Goal: Information Seeking & Learning: Learn about a topic

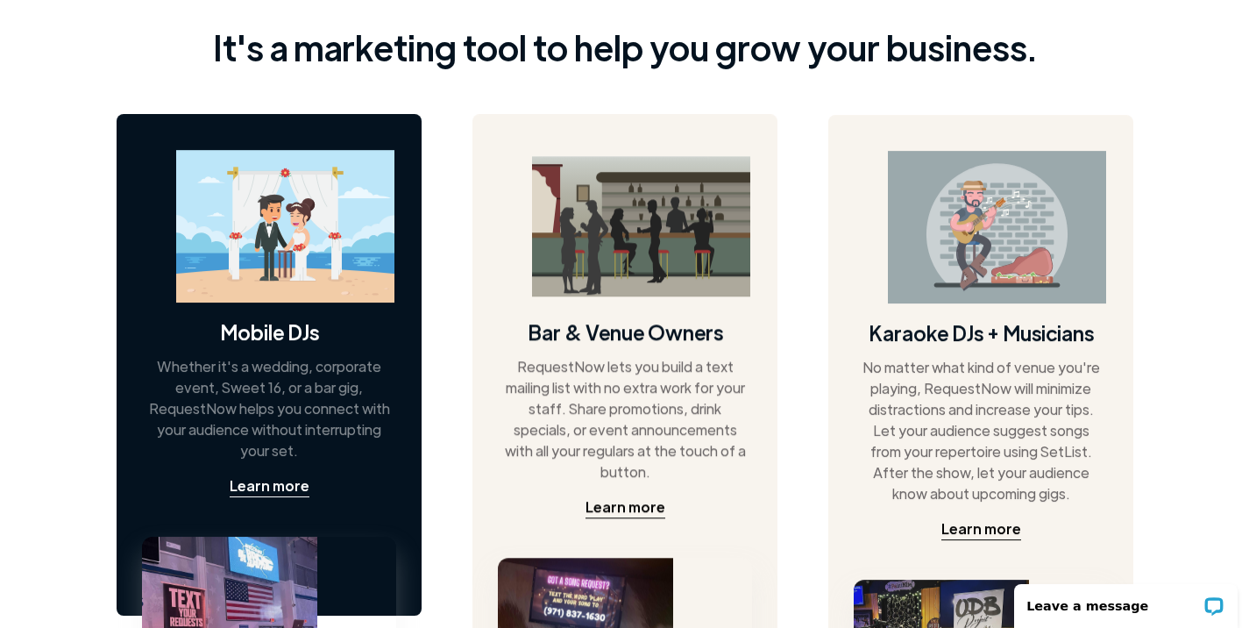
scroll to position [876, 0]
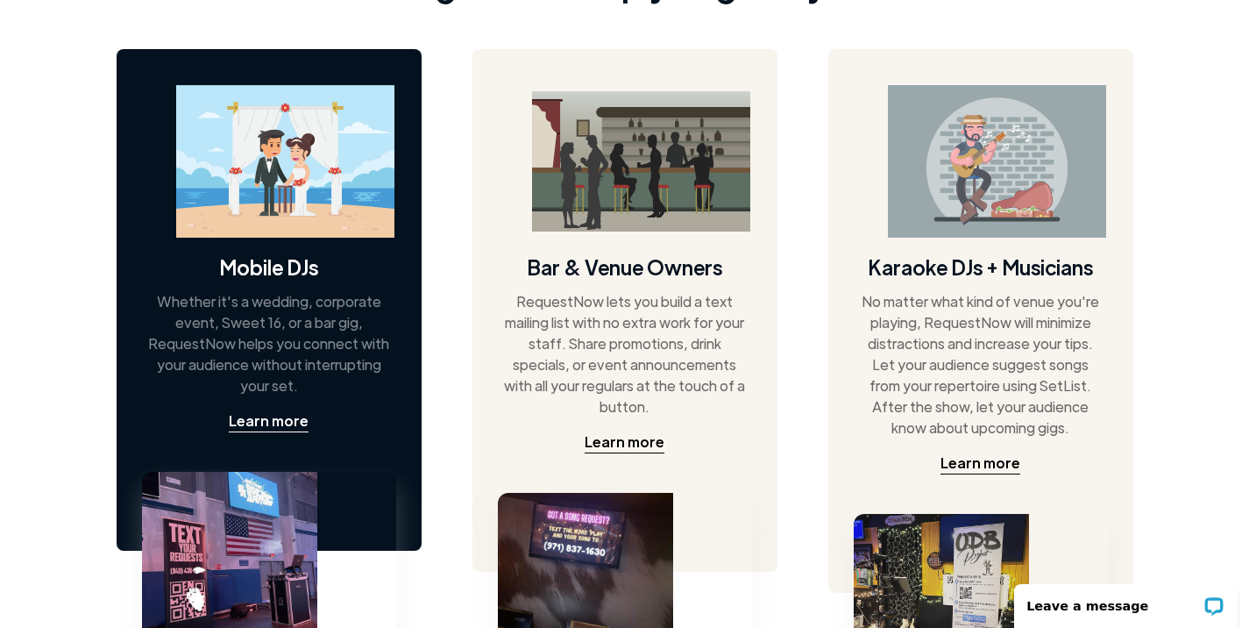
click at [301, 278] on h4 "Mobile DJs" at bounding box center [268, 266] width 99 height 28
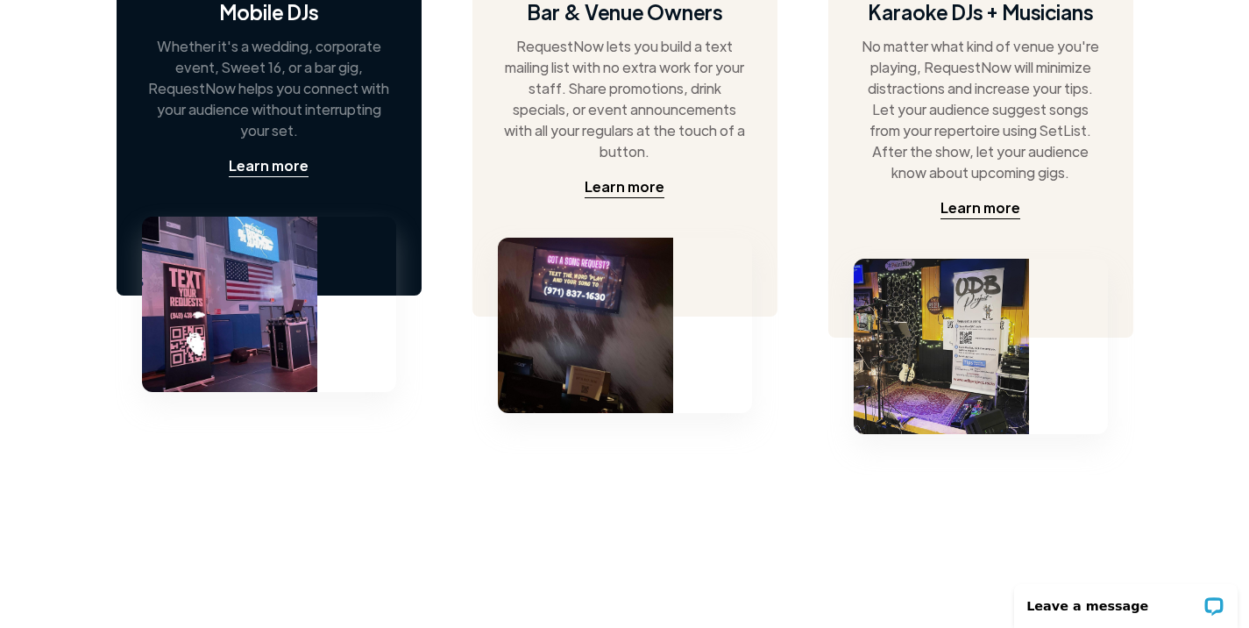
scroll to position [1139, 0]
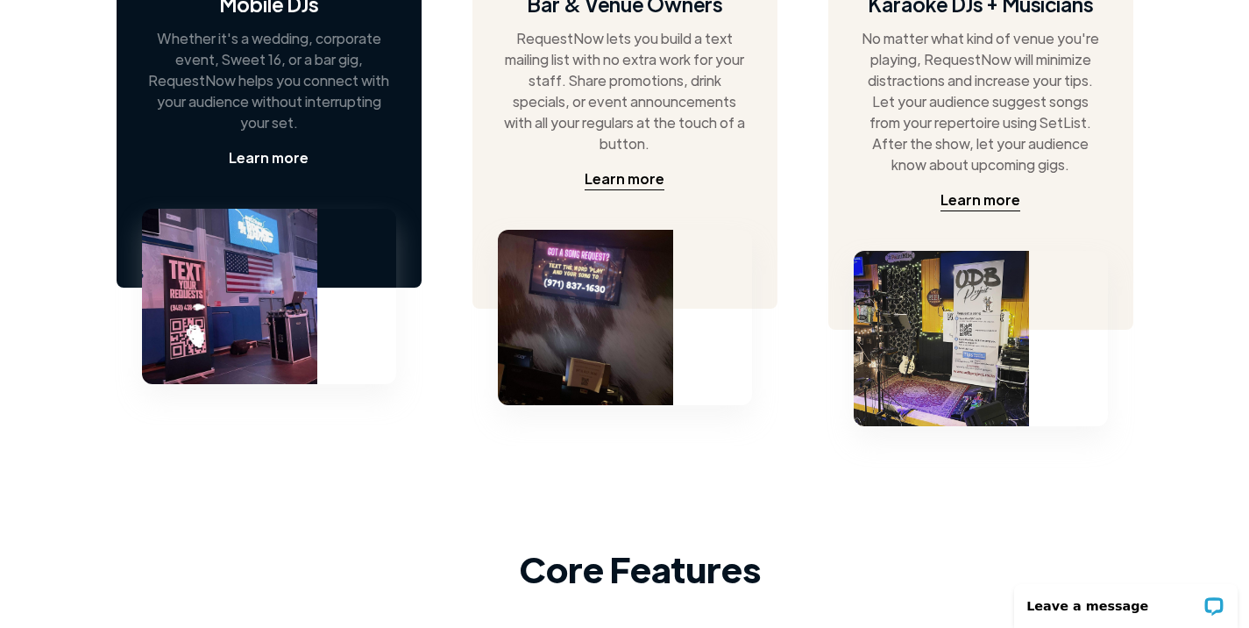
click at [281, 162] on div "Learn more" at bounding box center [269, 157] width 80 height 21
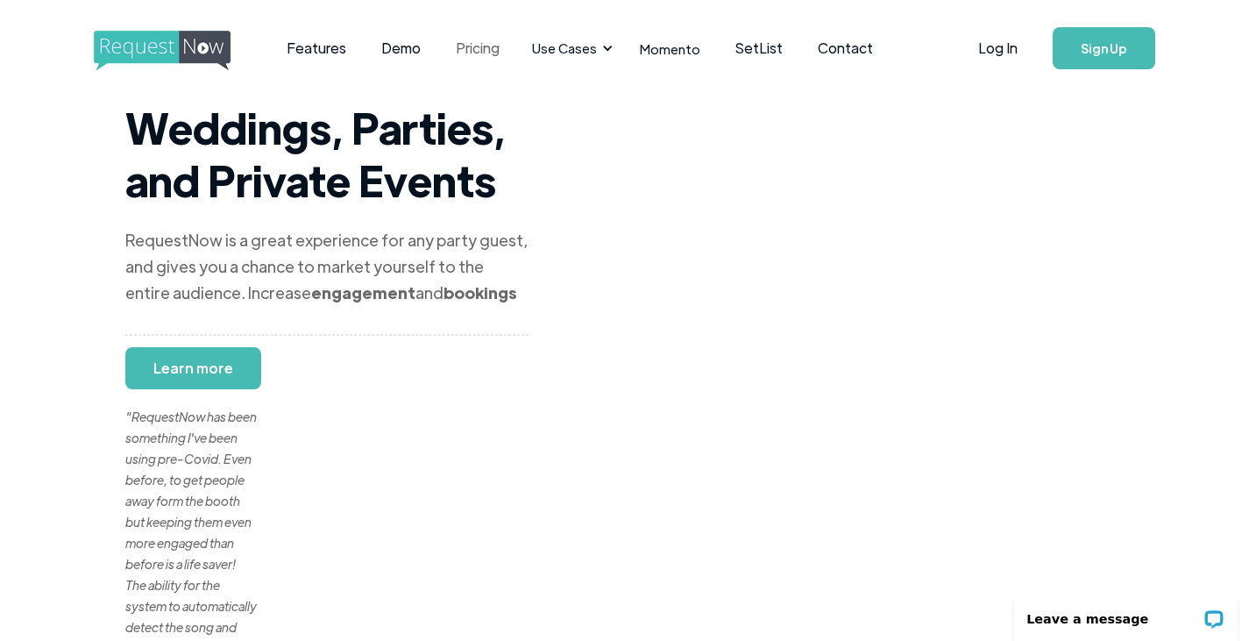
click at [463, 47] on link "Pricing" at bounding box center [477, 48] width 79 height 54
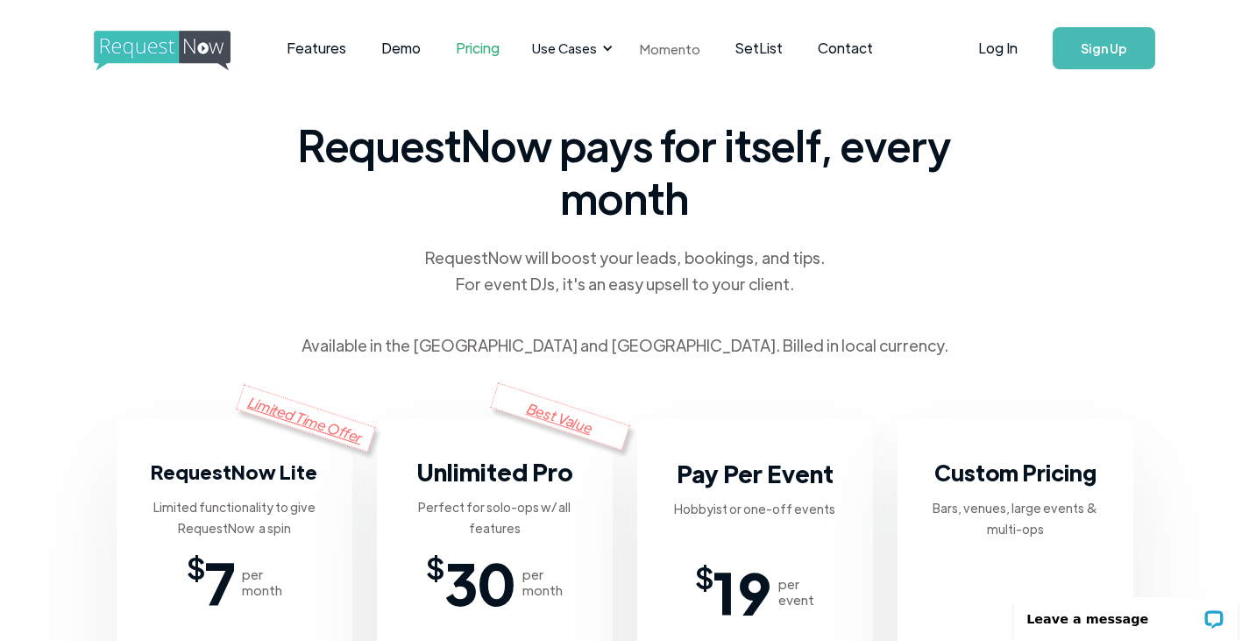
click at [678, 53] on link "Momento" at bounding box center [670, 49] width 96 height 52
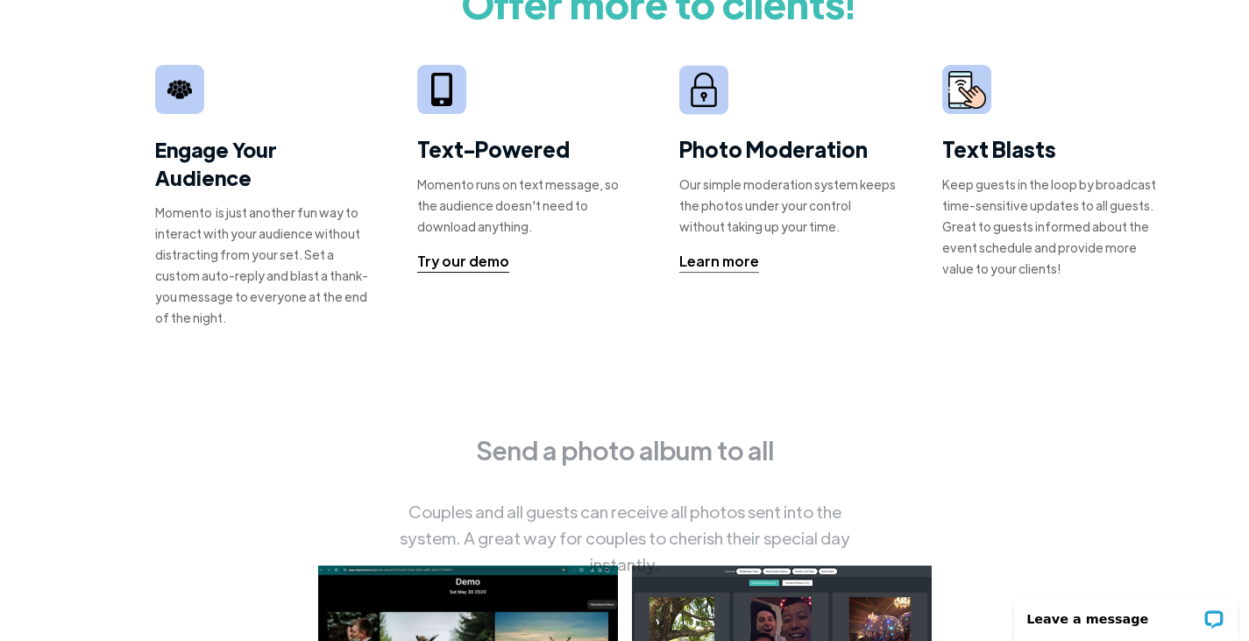
scroll to position [1315, 0]
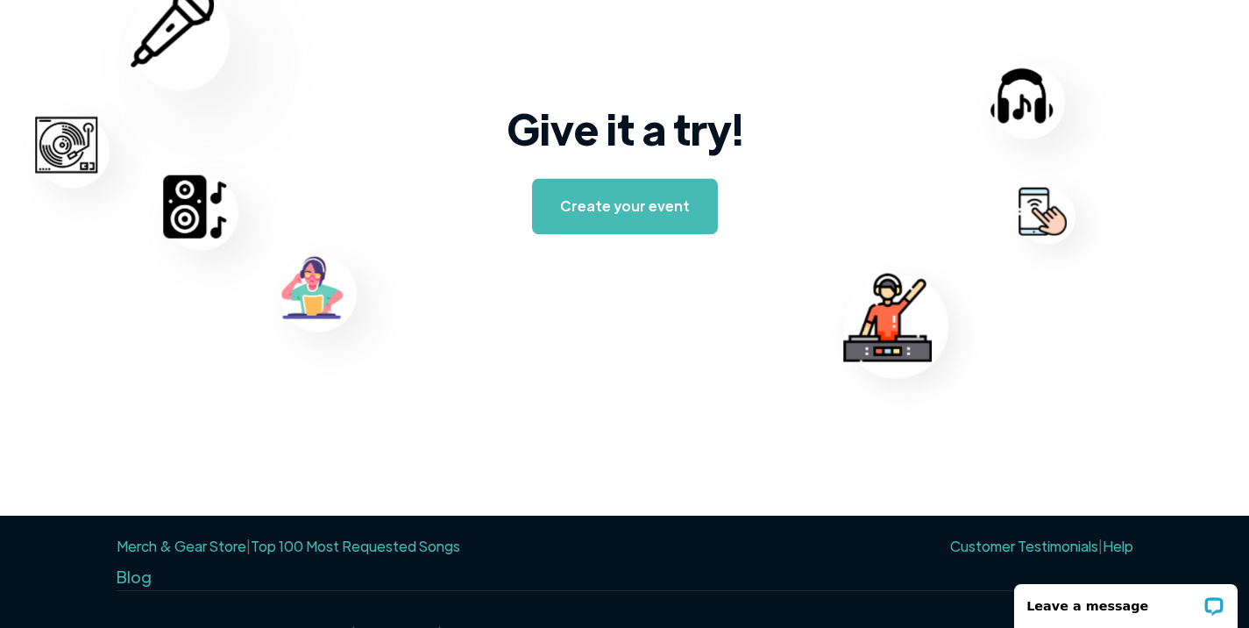
scroll to position [2880, 0]
